Goal: Check status: Check status

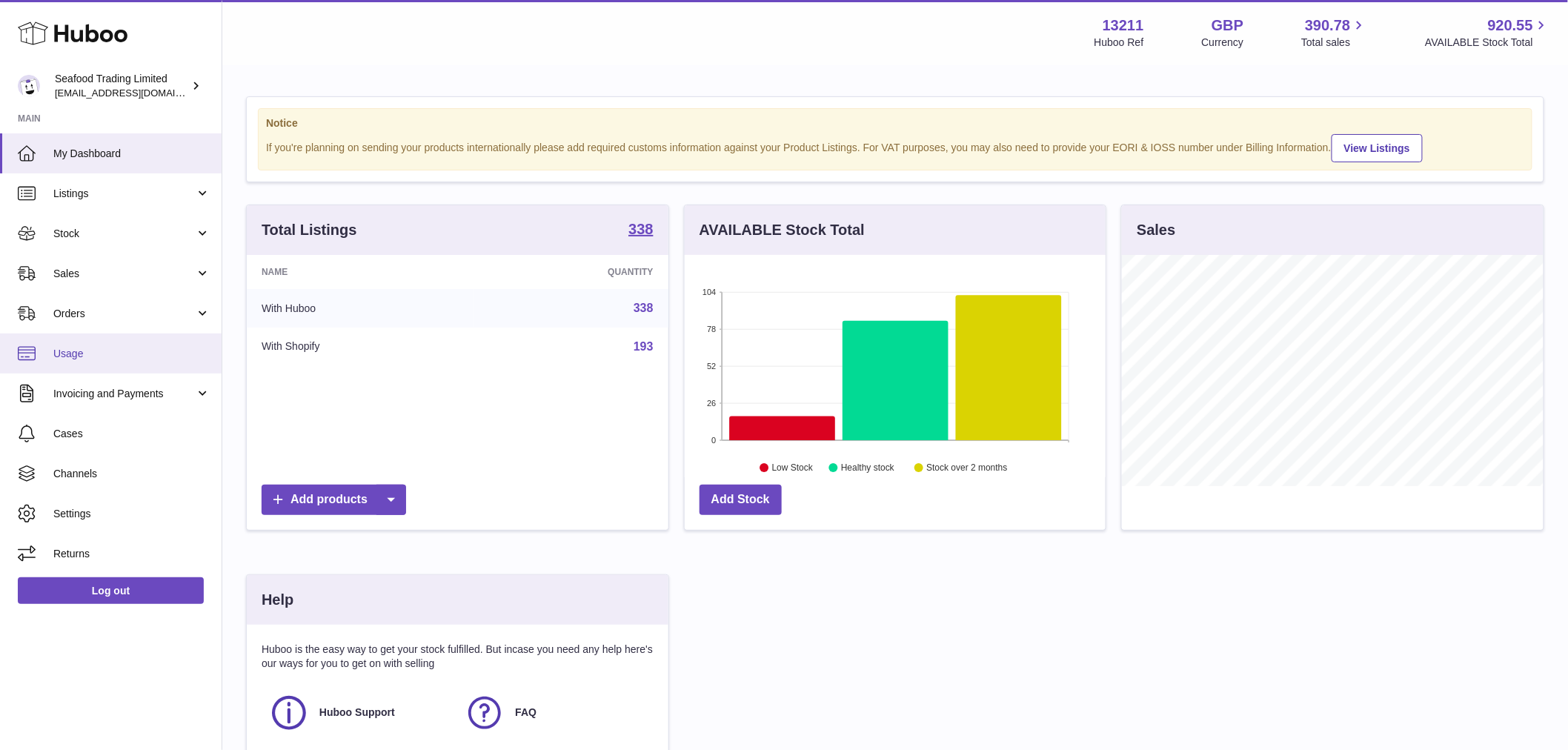
scroll to position [231, 421]
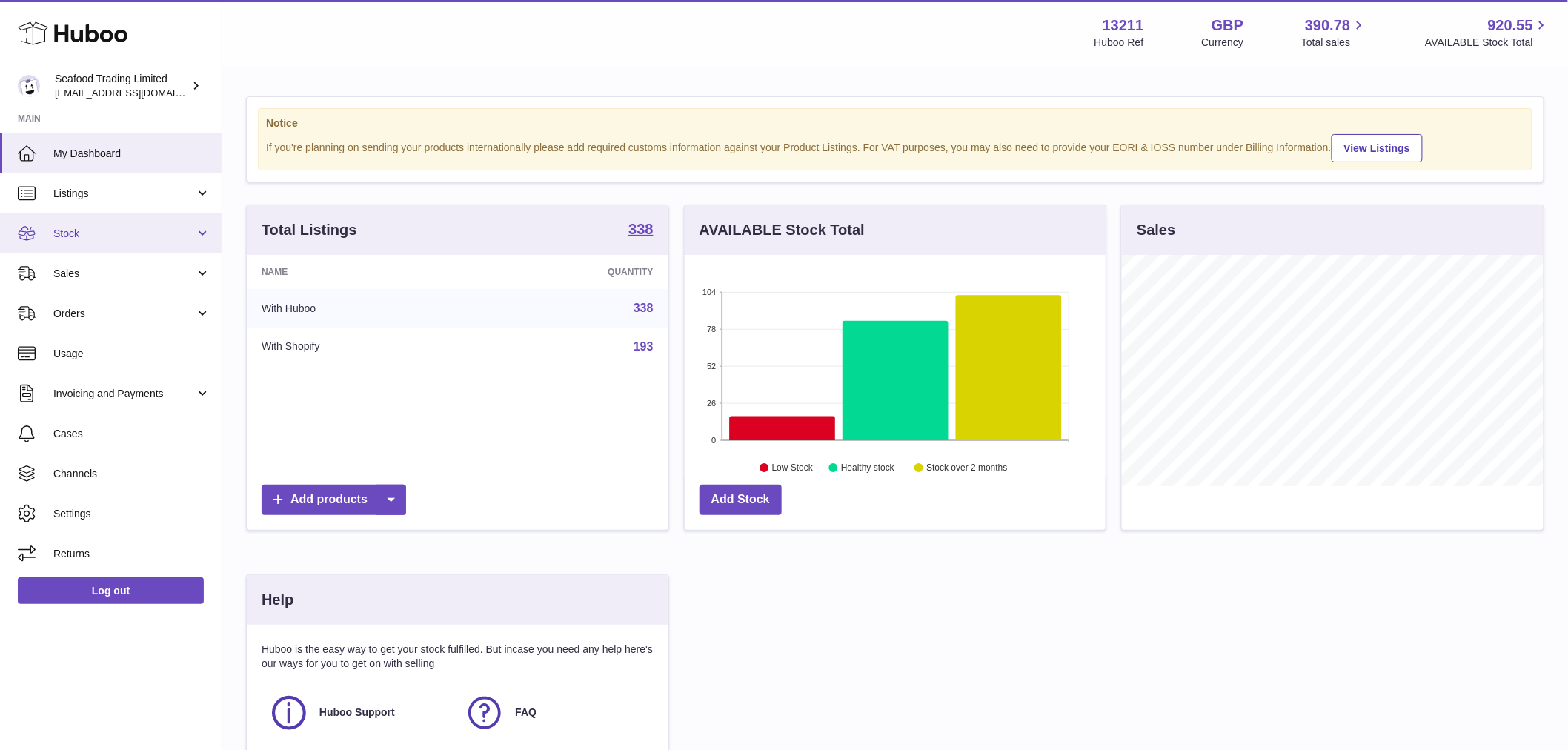
click at [93, 231] on span "Stock" at bounding box center [124, 234] width 141 height 14
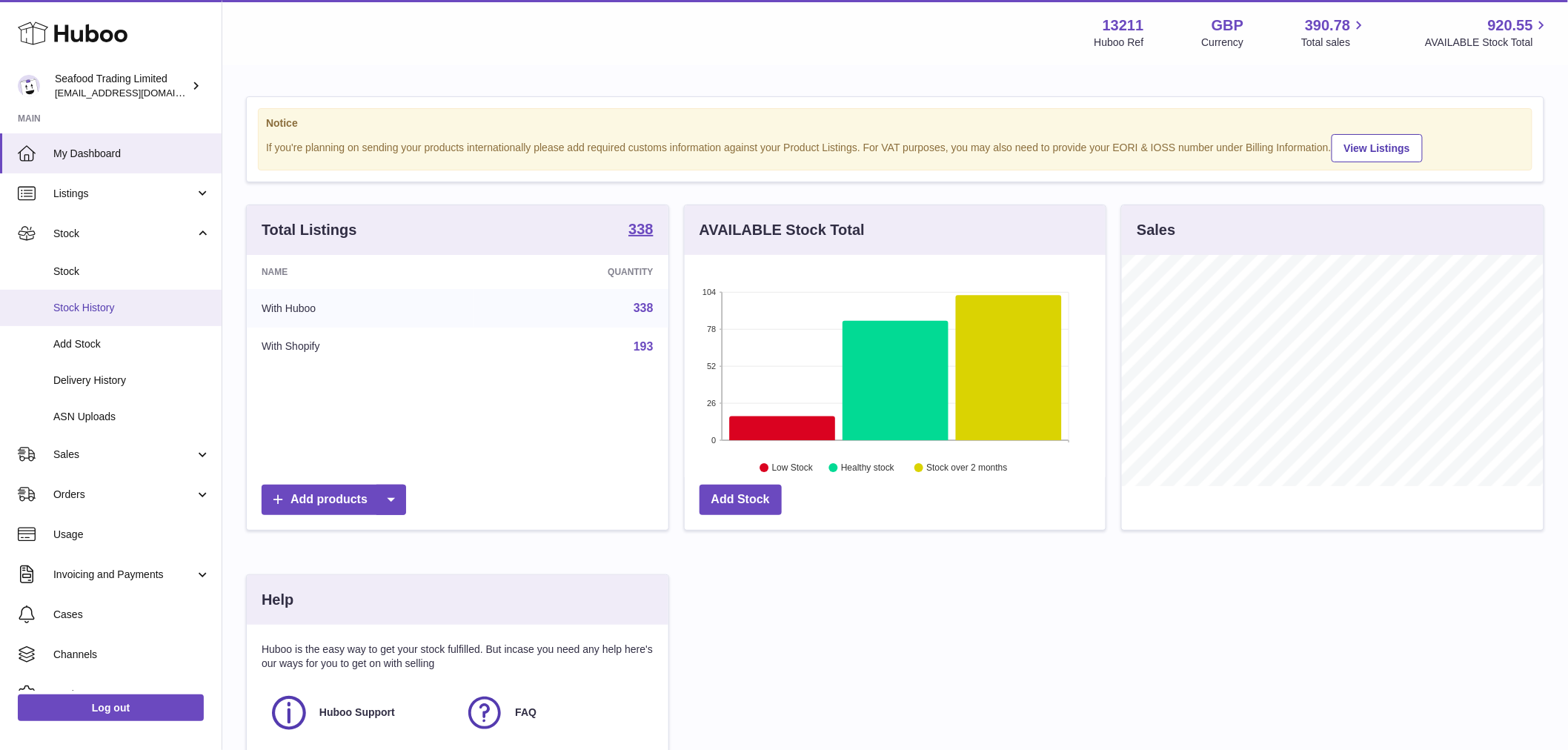
click at [94, 312] on span "Stock History" at bounding box center [132, 308] width 157 height 14
click at [95, 374] on span "Delivery History" at bounding box center [132, 381] width 157 height 14
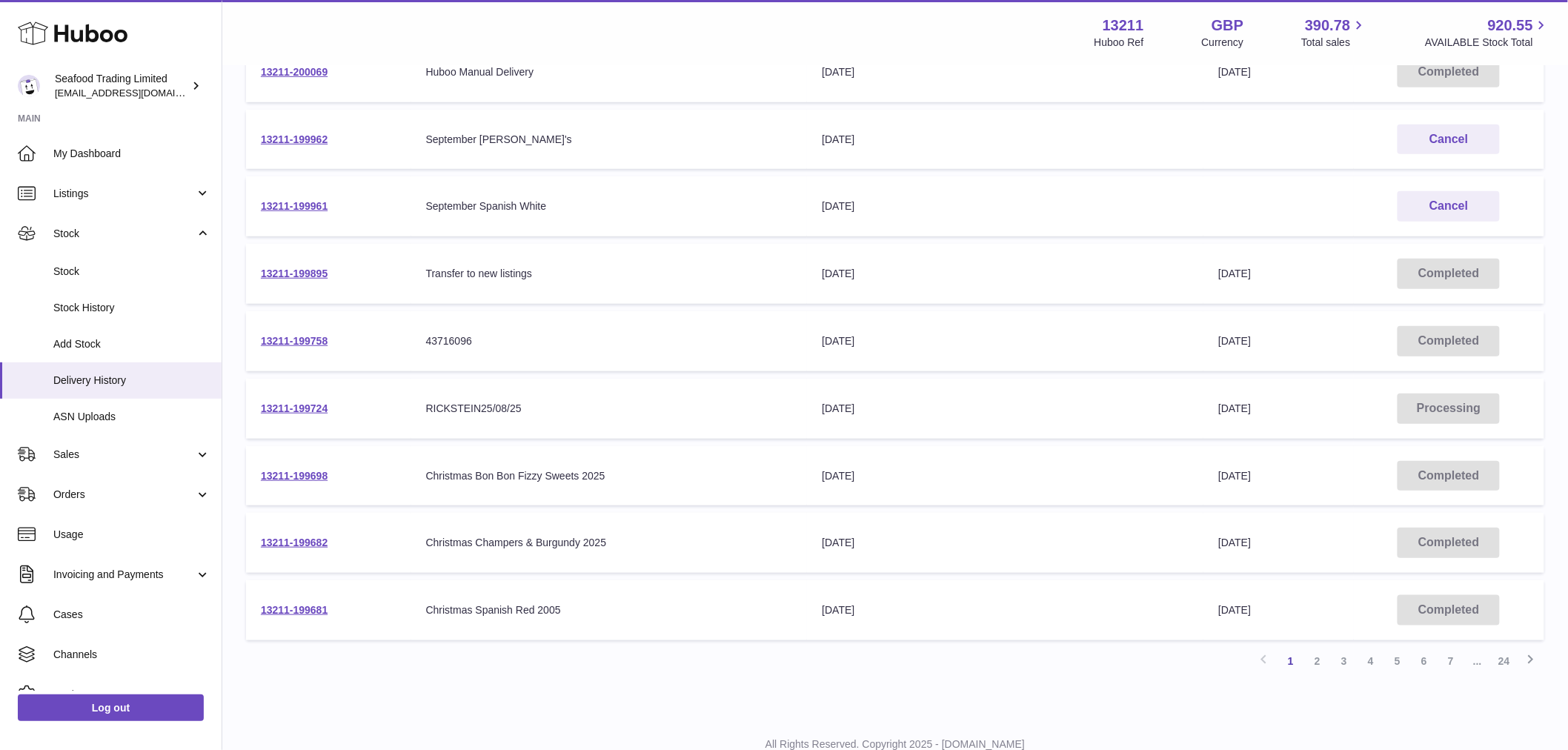
scroll to position [329, 0]
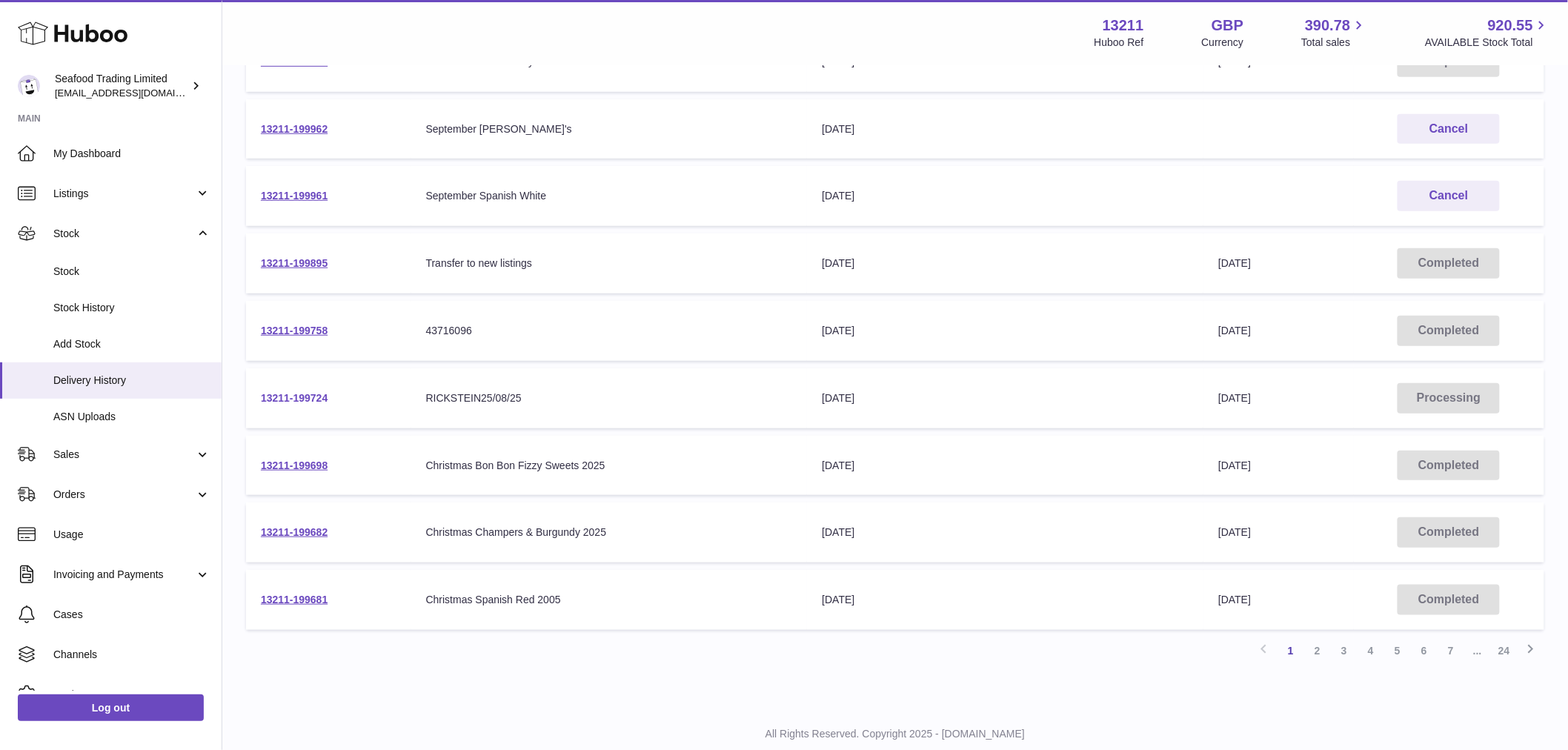
click at [300, 392] on link "13211-199724" at bounding box center [294, 398] width 66 height 12
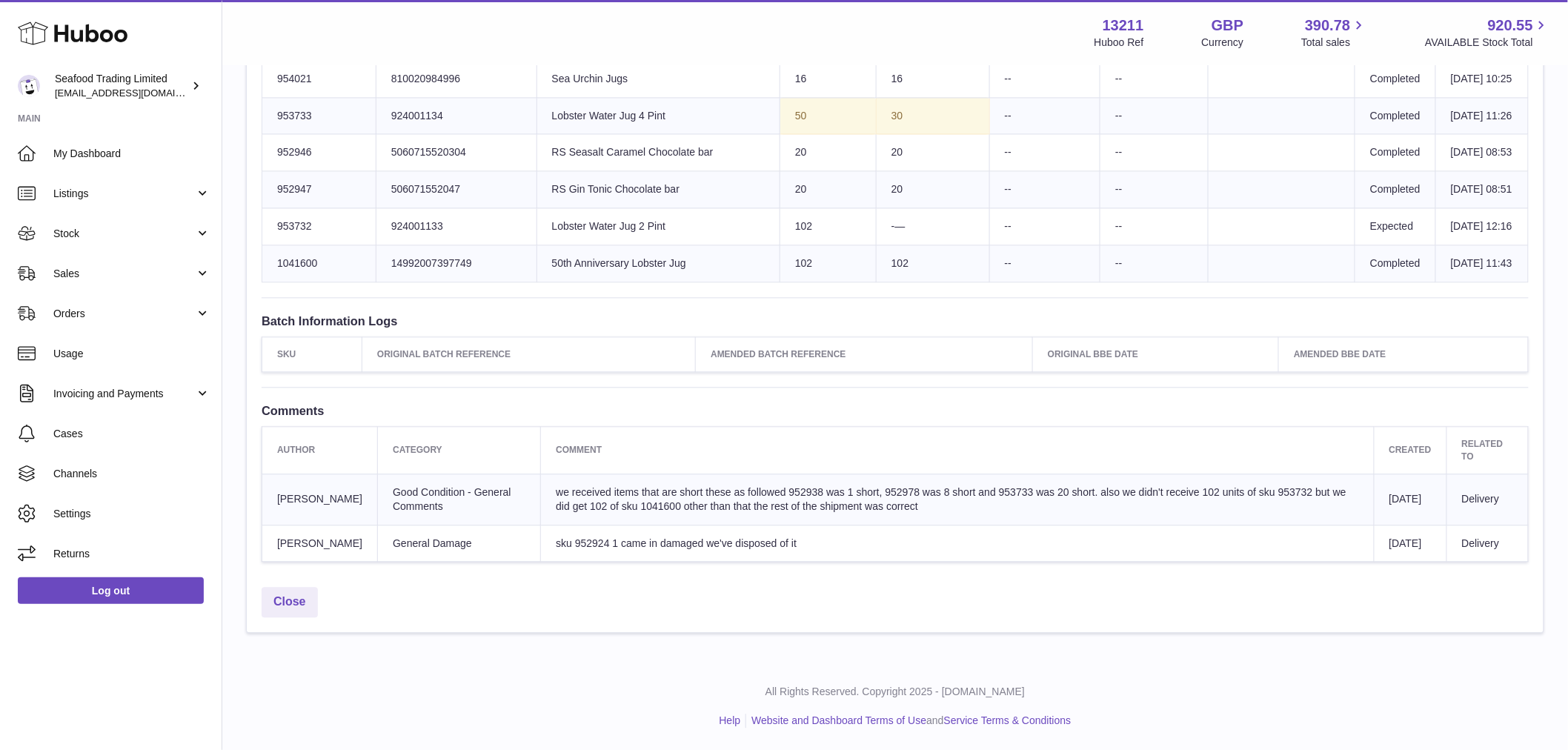
scroll to position [1473, 0]
click at [292, 601] on link "Close" at bounding box center [289, 602] width 57 height 30
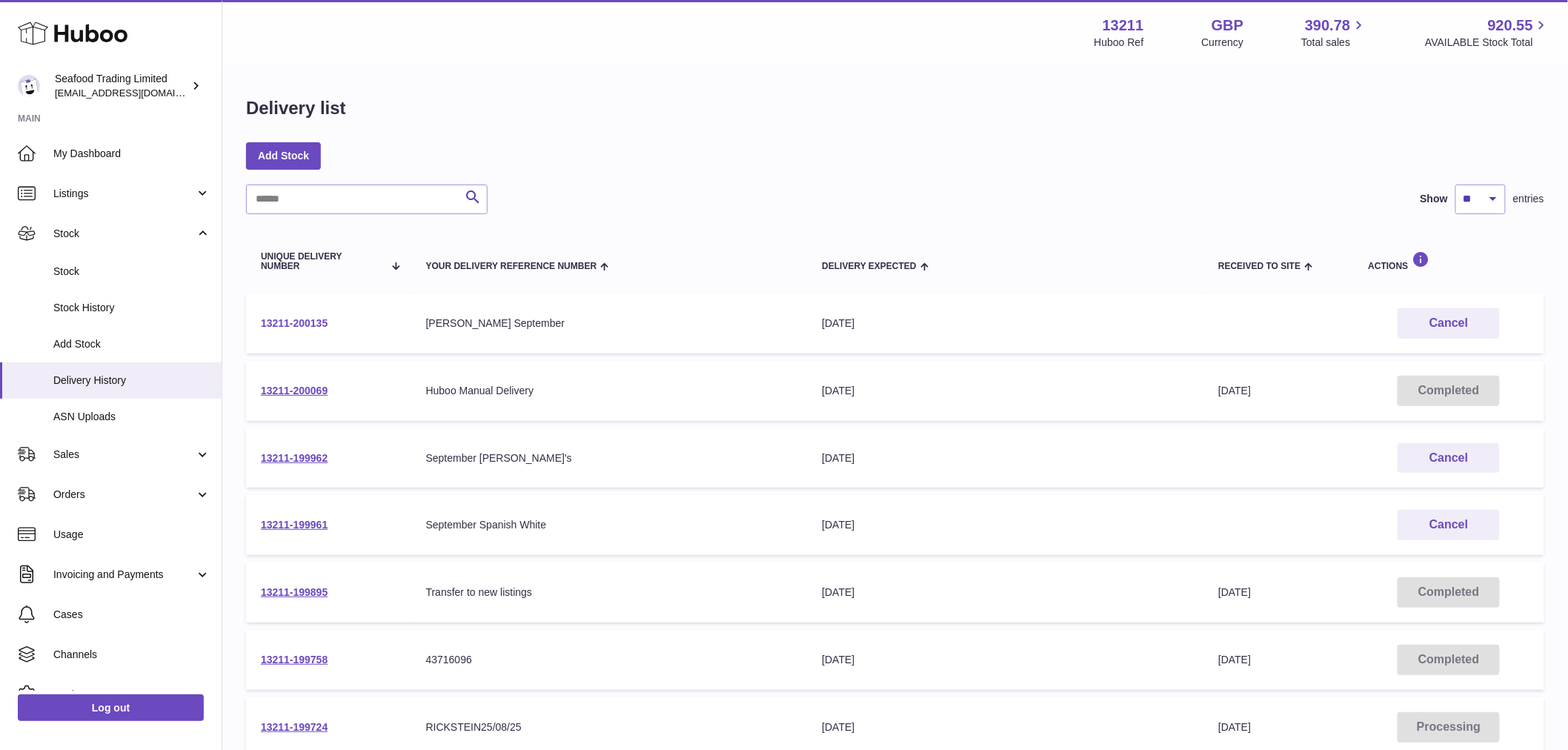
click at [282, 317] on link "13211-200135" at bounding box center [294, 323] width 66 height 12
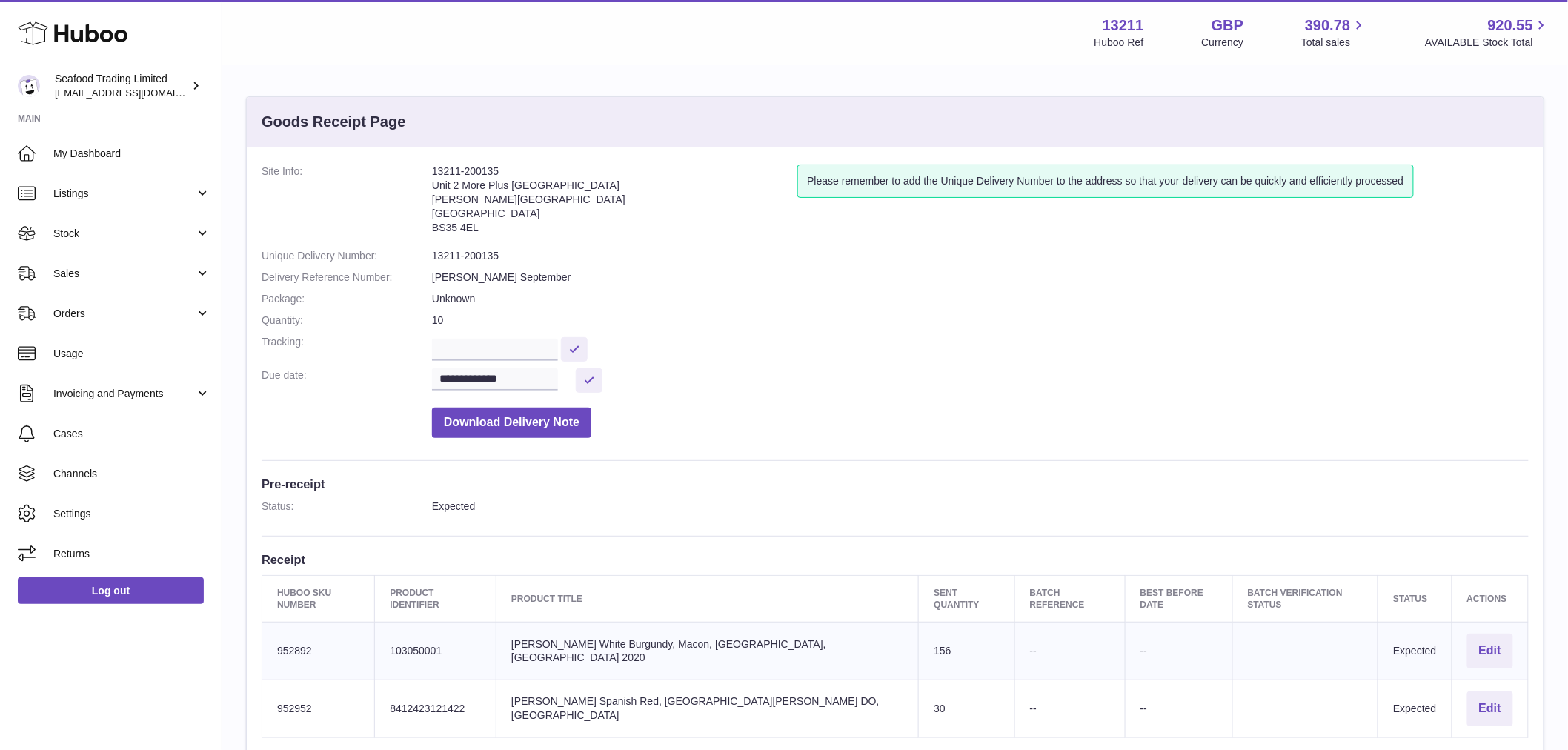
scroll to position [343, 0]
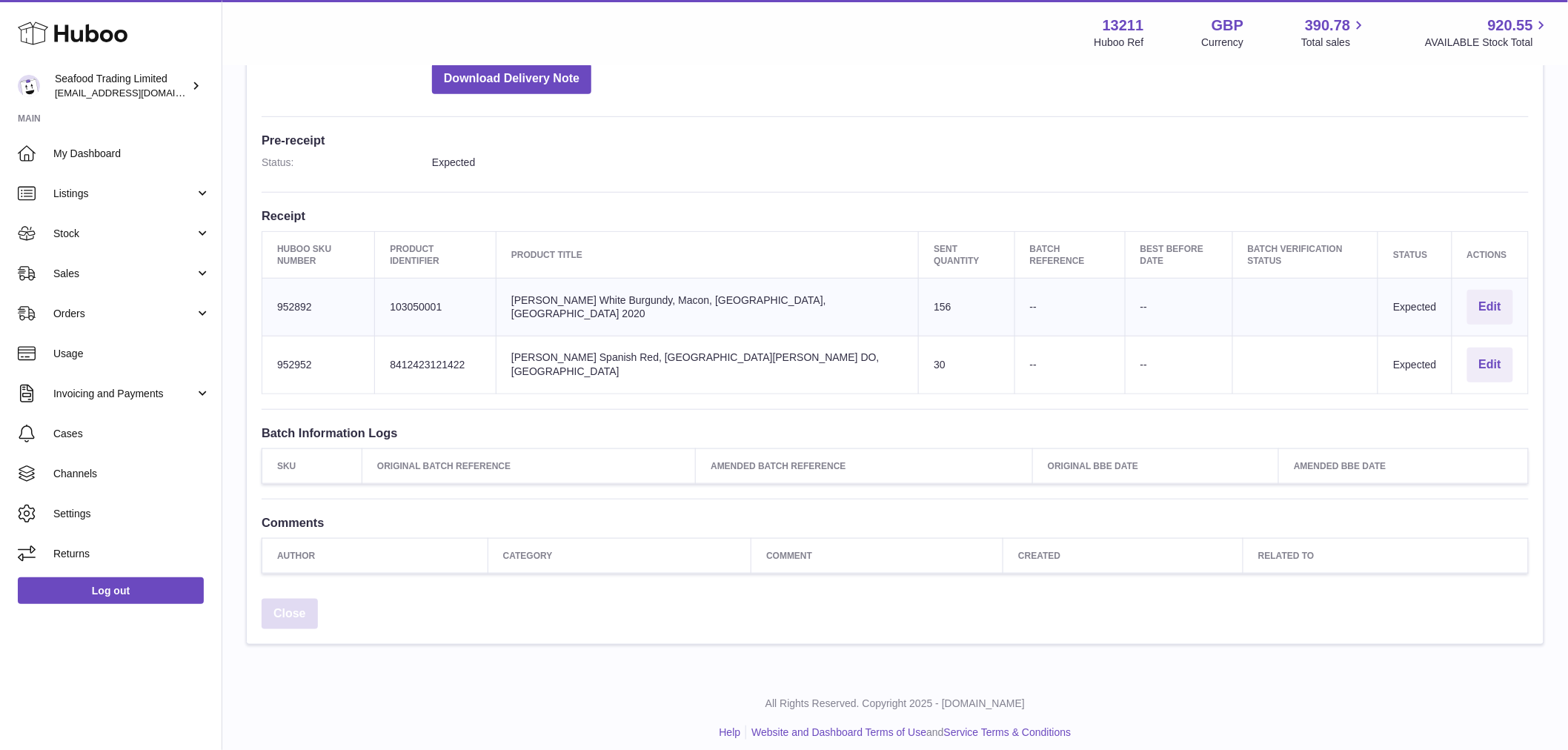
drag, startPoint x: 297, startPoint y: 603, endPoint x: 291, endPoint y: 596, distance: 9.2
click at [297, 602] on link "Close" at bounding box center [289, 614] width 57 height 30
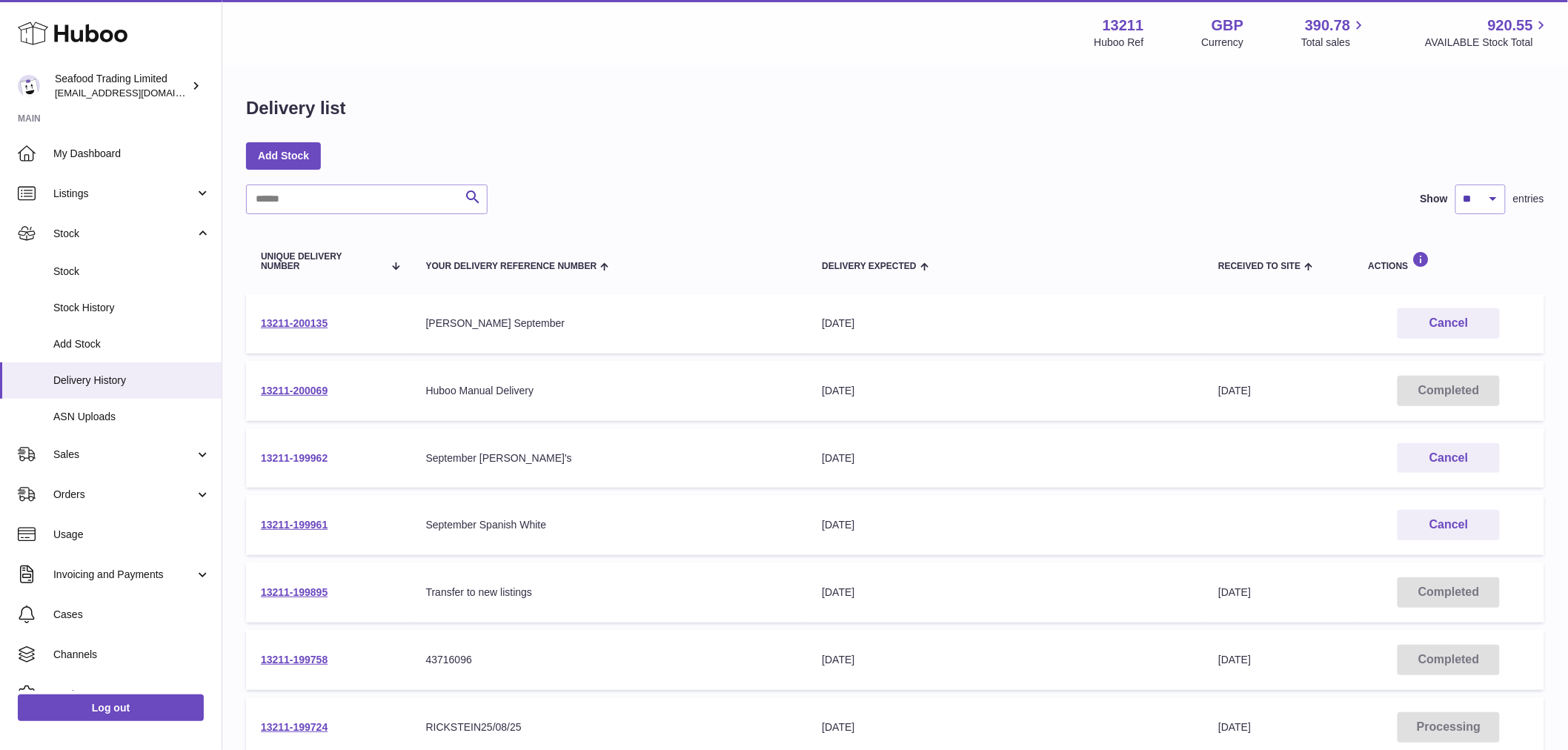
click at [280, 455] on link "13211-199962" at bounding box center [294, 458] width 66 height 12
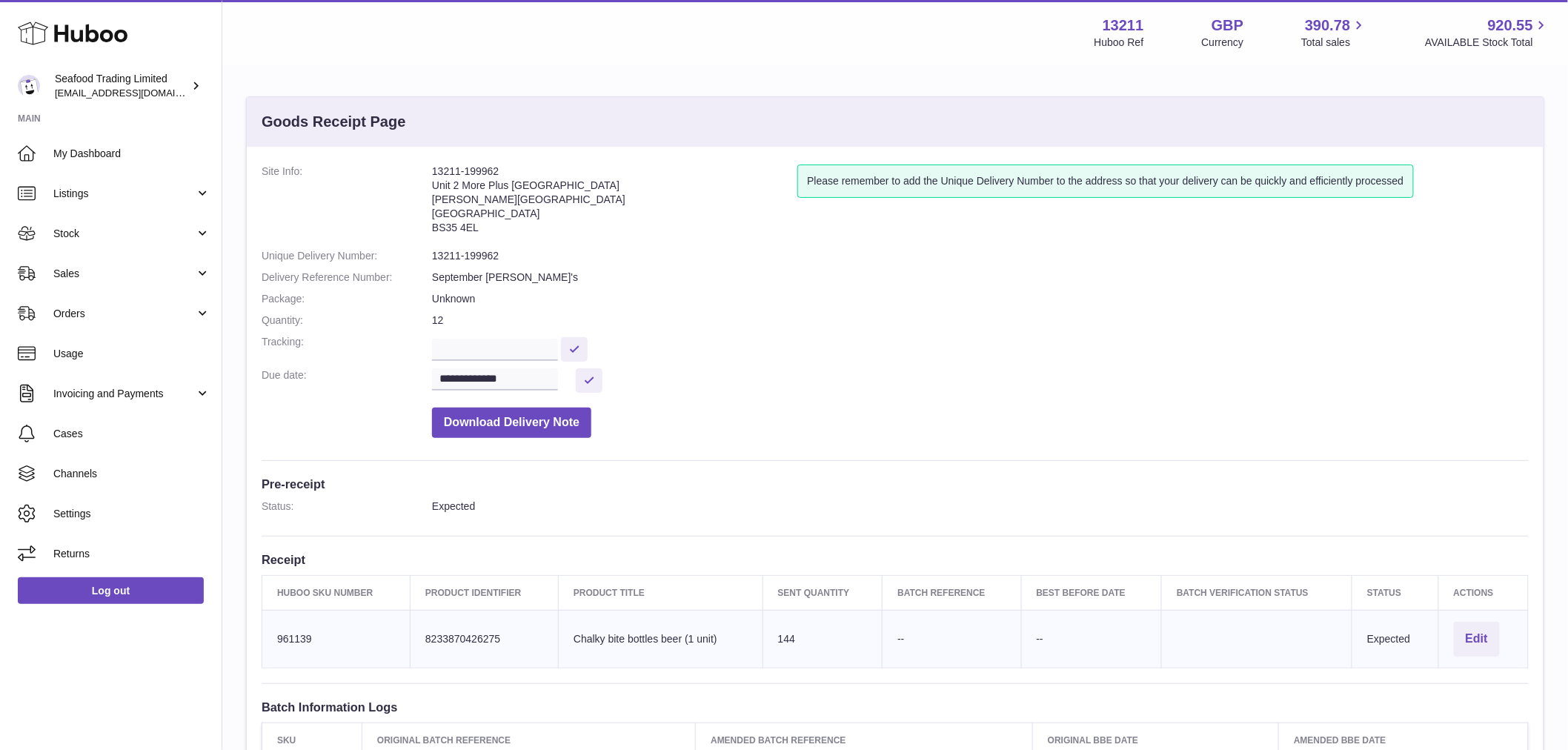
scroll to position [285, 0]
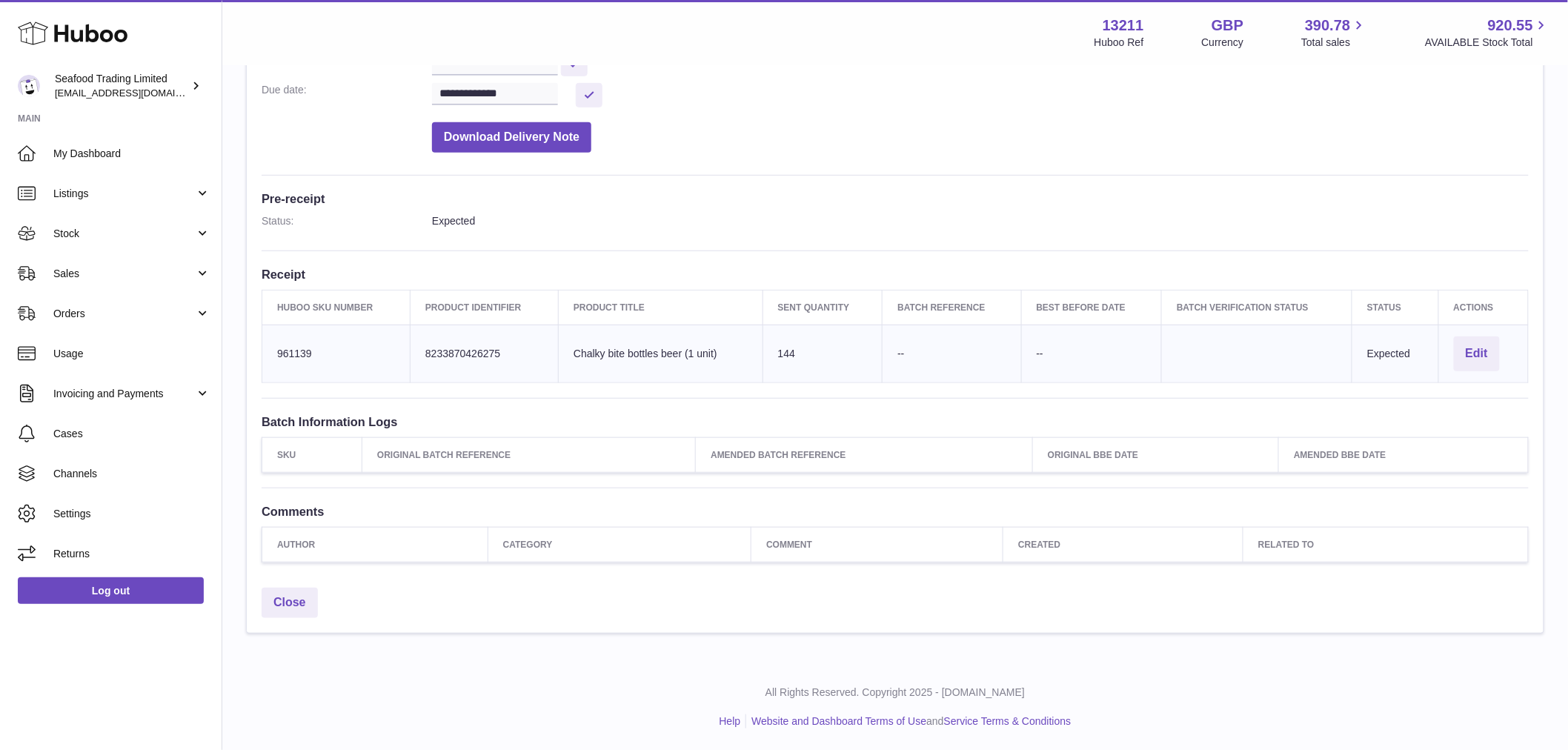
click at [292, 620] on div "Close" at bounding box center [895, 606] width 1296 height 53
click at [300, 627] on div "Close" at bounding box center [895, 606] width 1296 height 53
click at [293, 618] on div "Close" at bounding box center [895, 606] width 1296 height 53
click at [291, 610] on link "Close" at bounding box center [289, 603] width 57 height 30
click at [292, 593] on link "Close" at bounding box center [289, 603] width 57 height 30
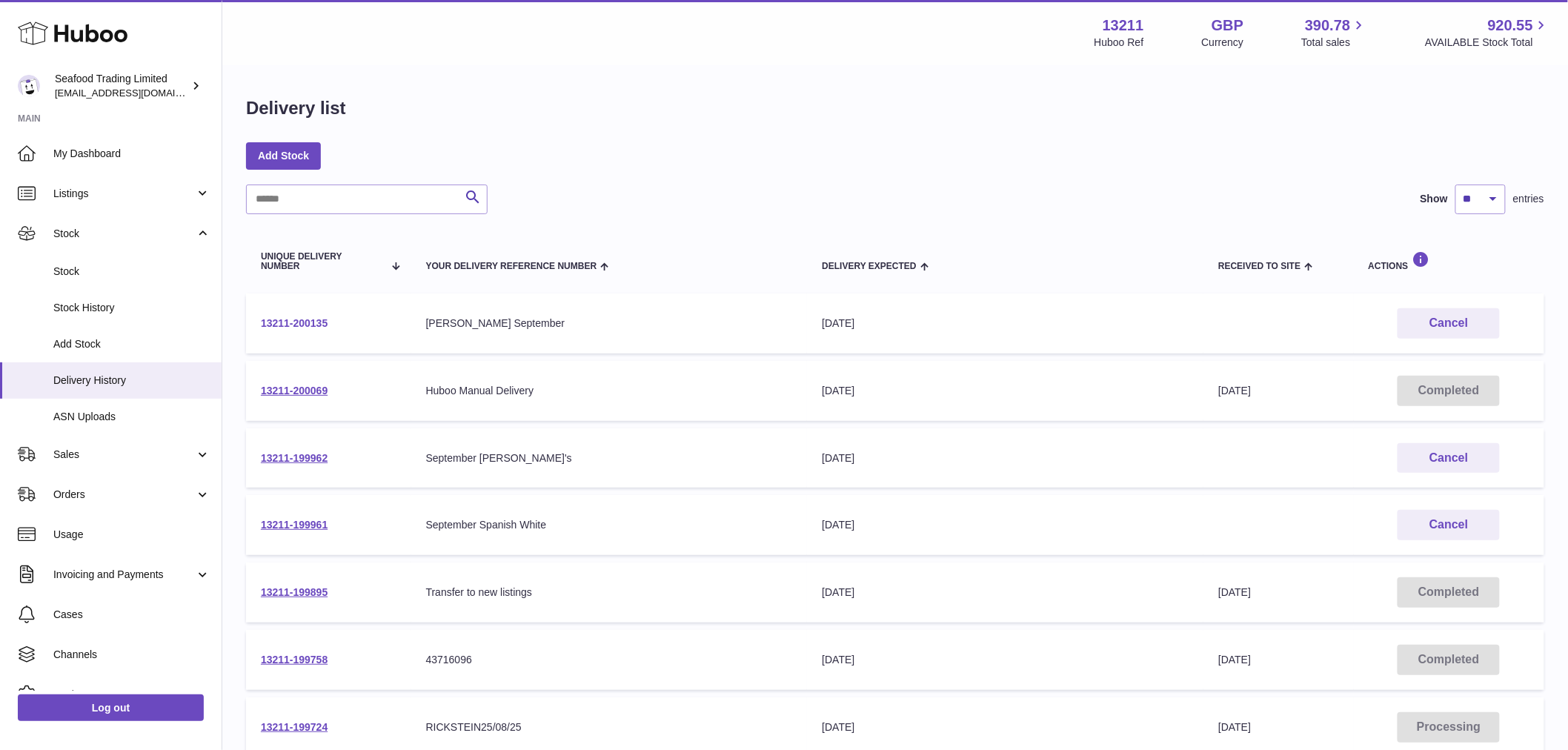
click at [292, 334] on td "13211-200135" at bounding box center [328, 323] width 165 height 60
click at [289, 326] on link "13211-200135" at bounding box center [294, 323] width 66 height 12
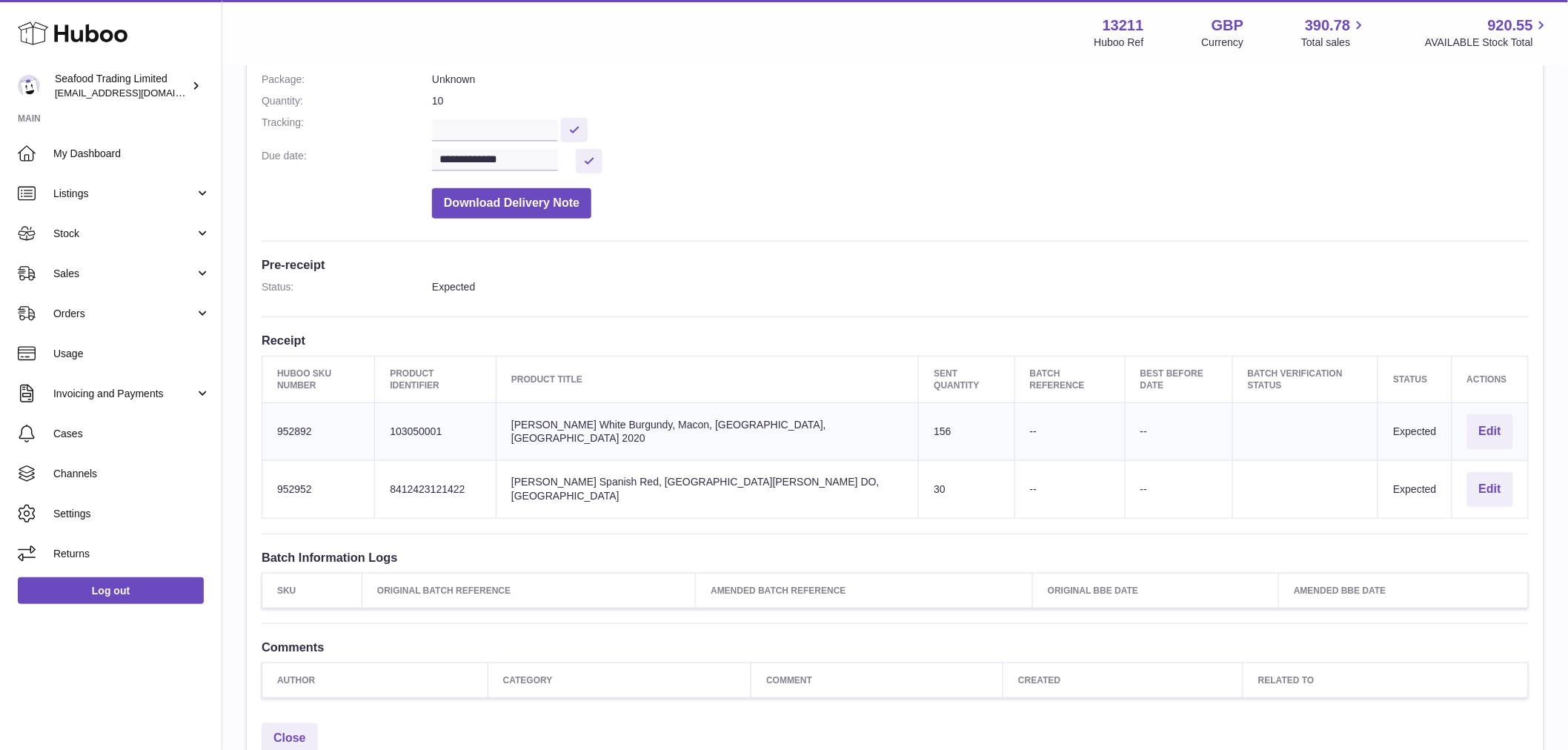
scroll to position [343, 0]
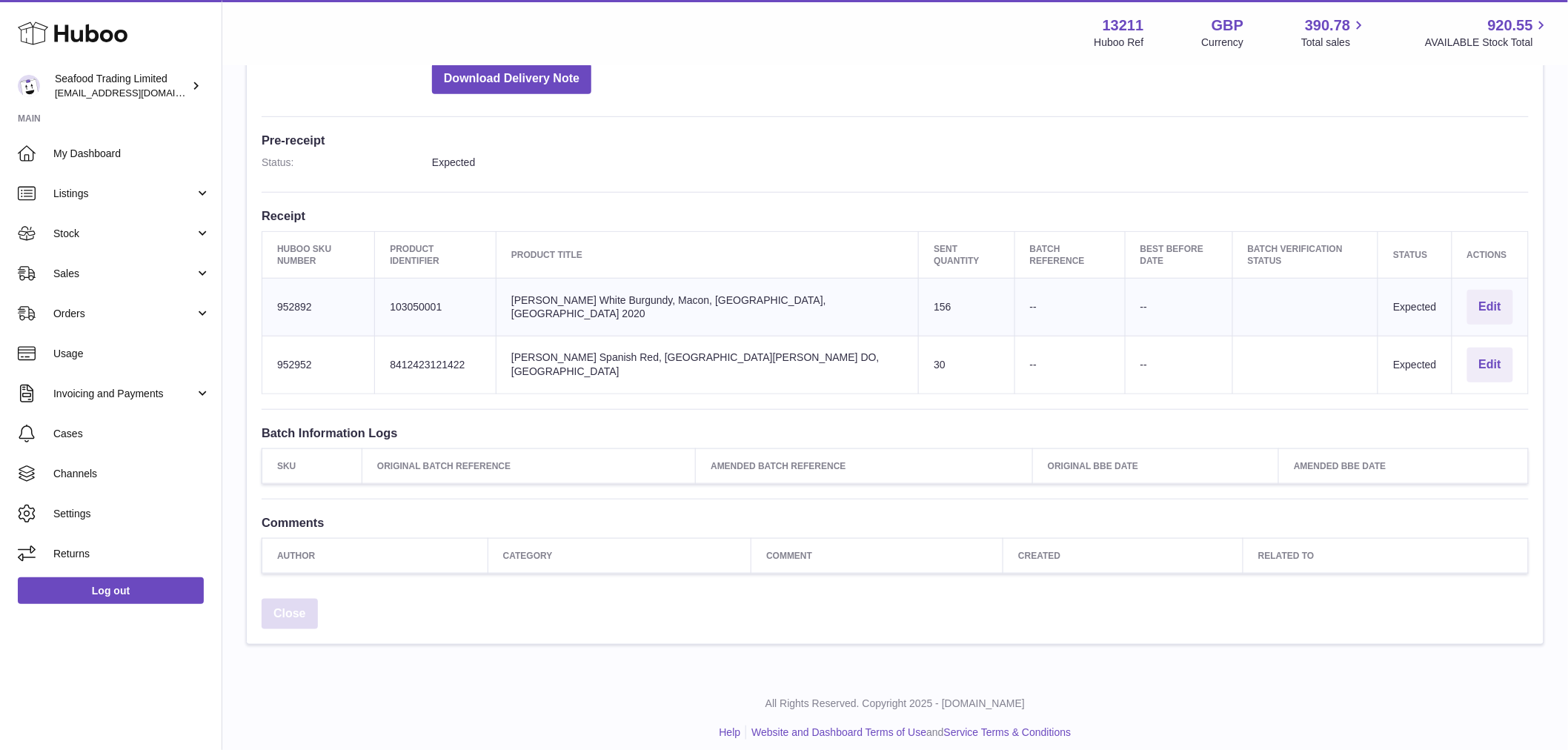
click at [298, 599] on link "Close" at bounding box center [289, 614] width 57 height 30
